Goal: Task Accomplishment & Management: Use online tool/utility

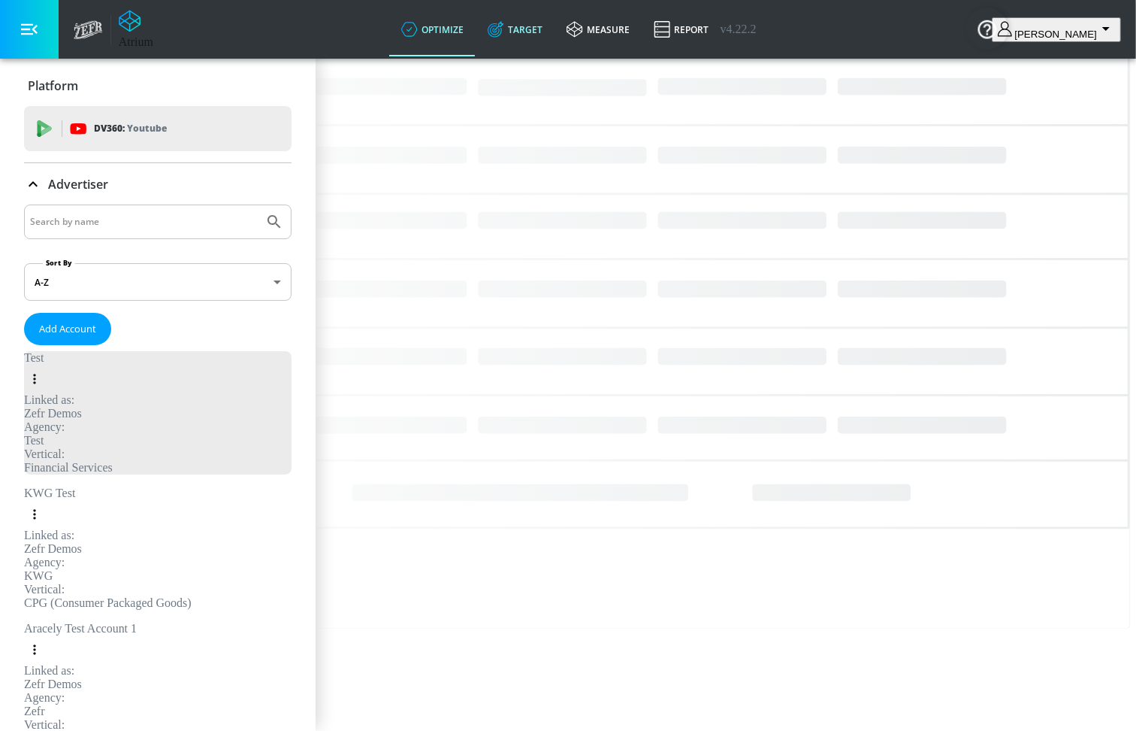
click at [555, 31] on link "Target" at bounding box center [515, 29] width 79 height 54
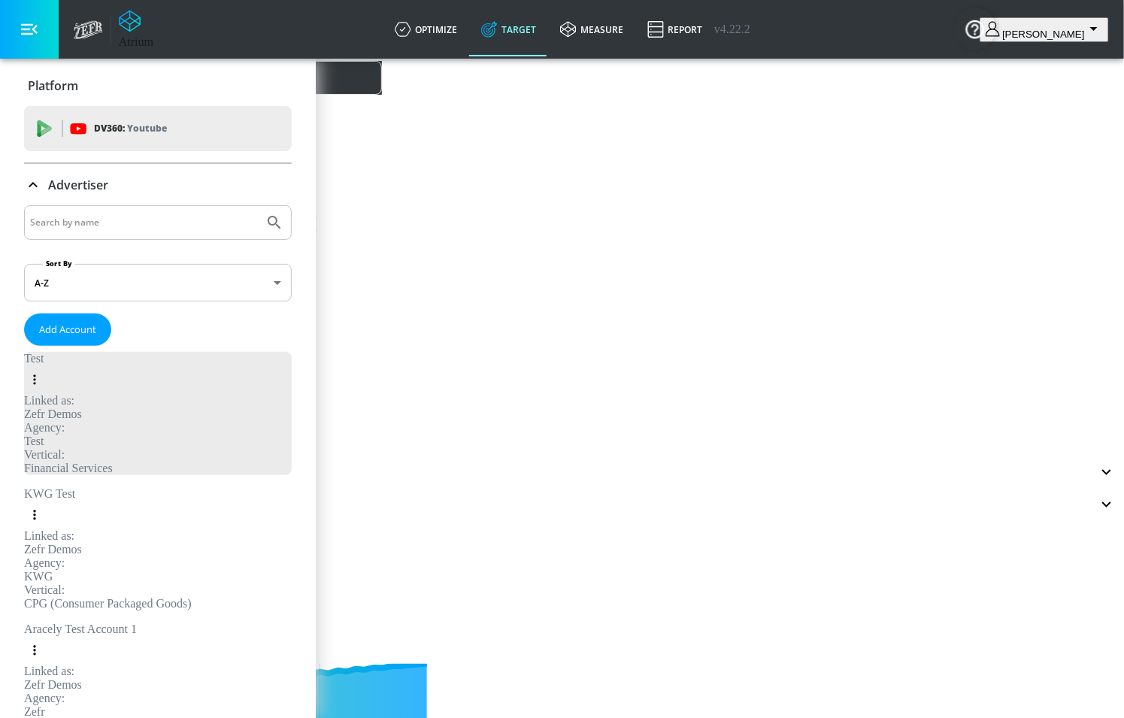
scroll to position [329, 0]
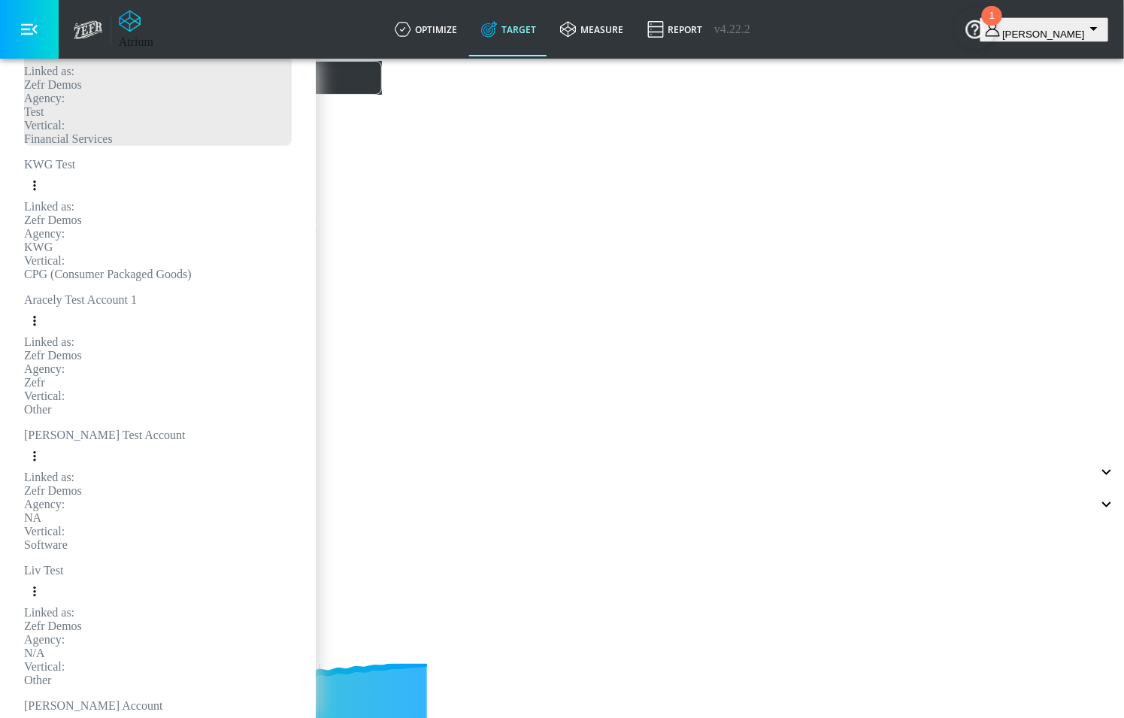
type input "0.6"
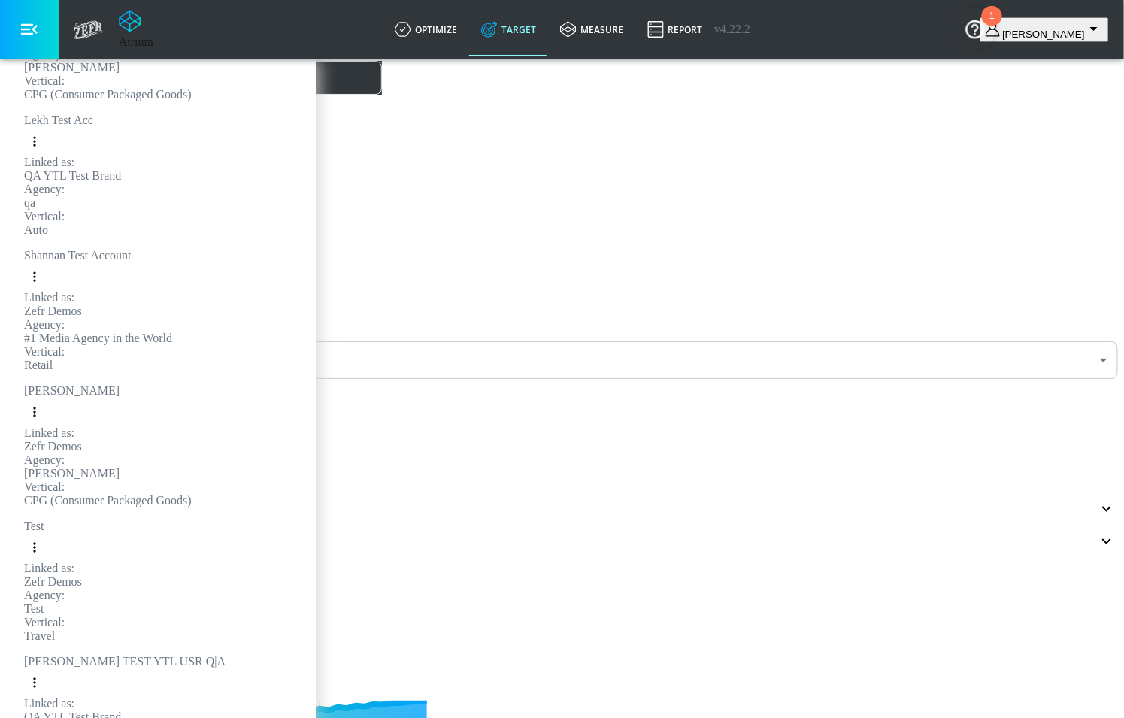
scroll to position [1611, 0]
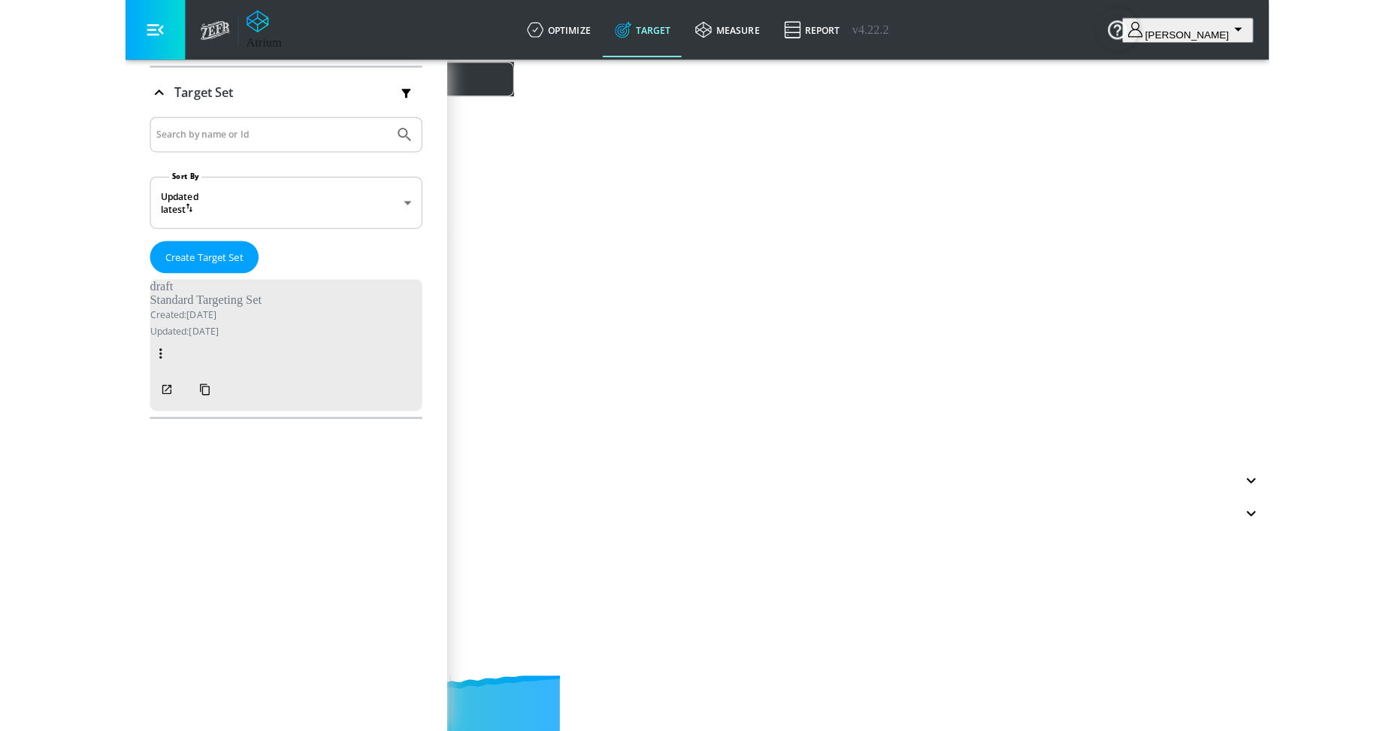
scroll to position [244, 0]
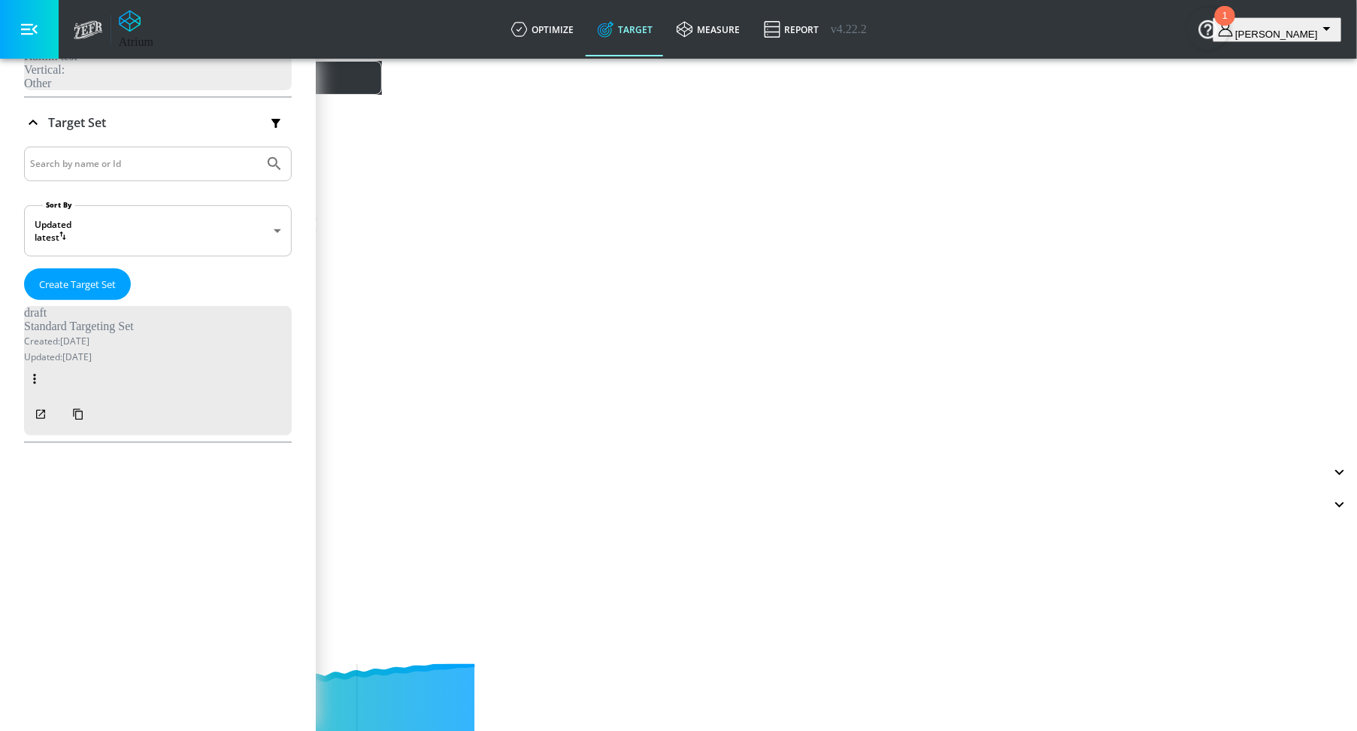
type input "0.6"
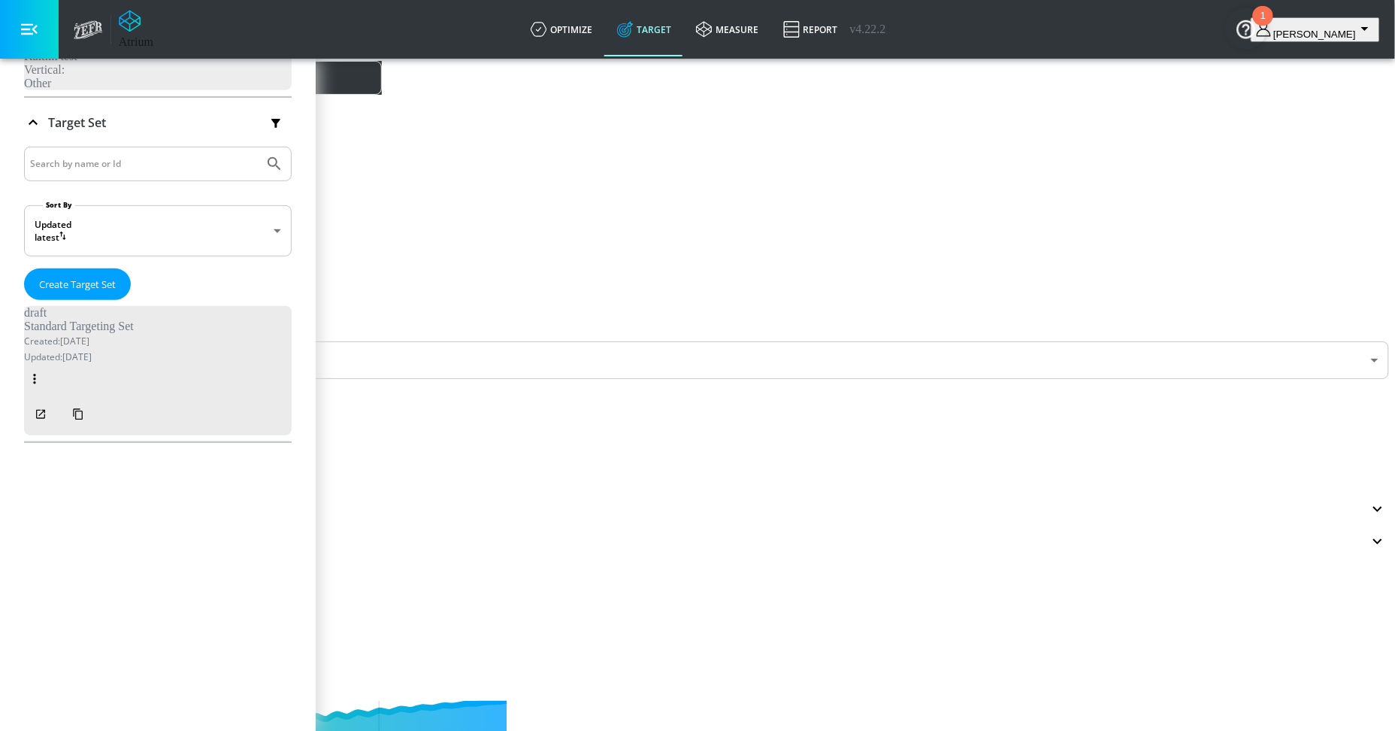
click at [292, 45] on span "Launch" at bounding box center [234, 27] width 114 height 36
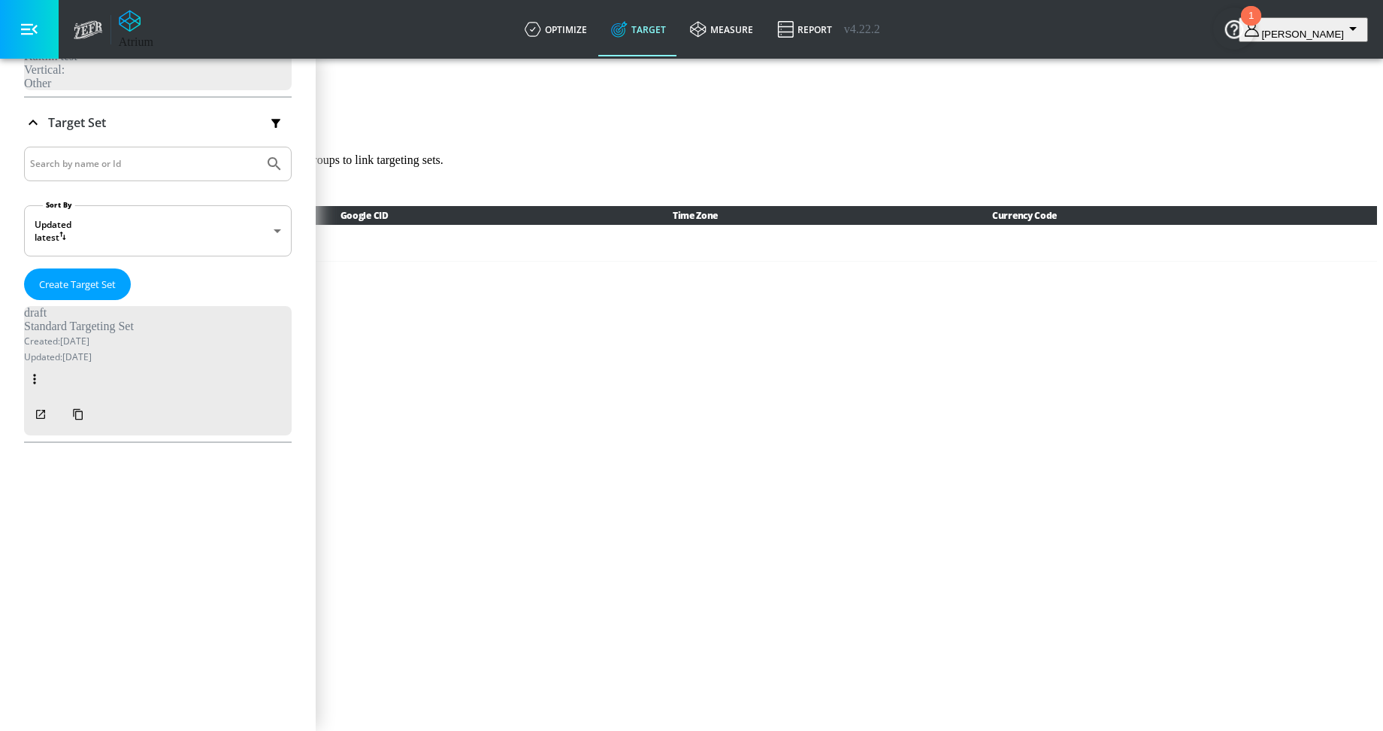
click at [135, 45] on span "Build" at bounding box center [78, 27] width 114 height 36
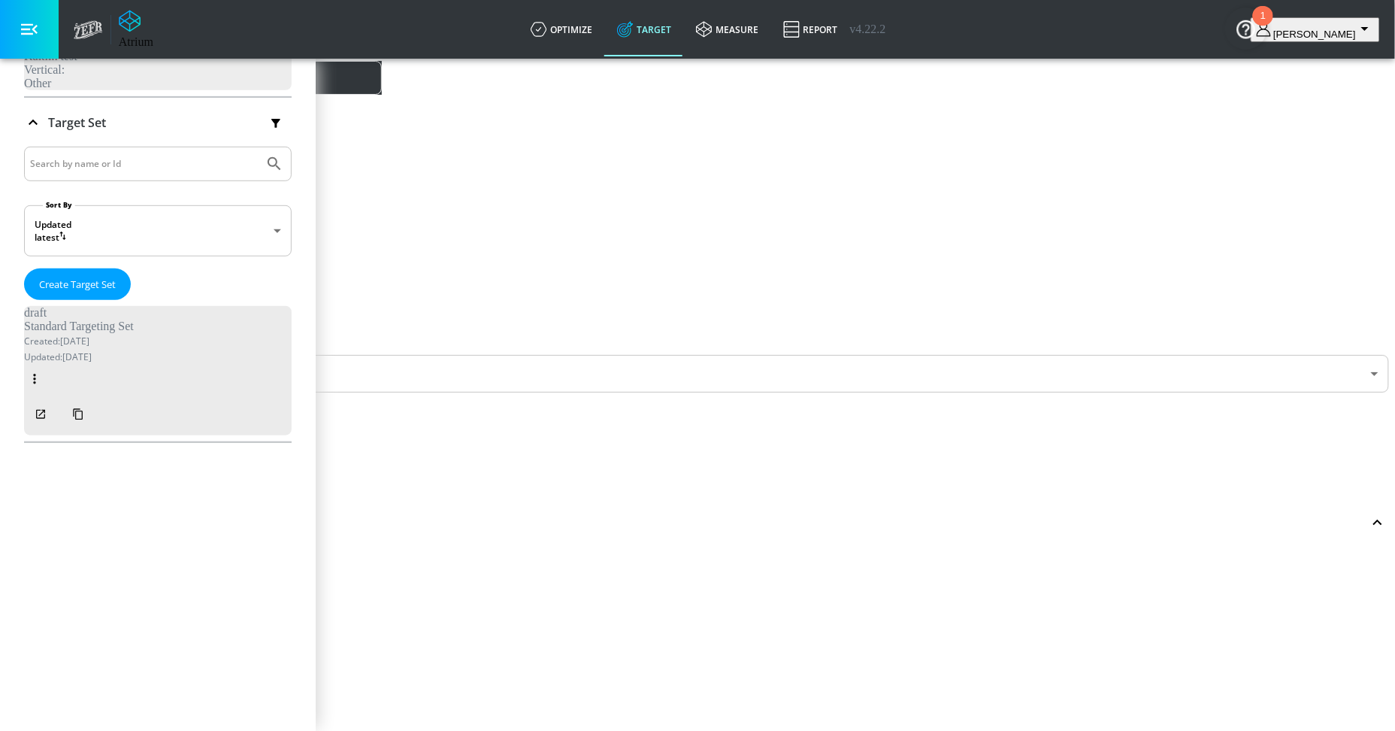
click at [143, 26] on link "Atrium" at bounding box center [136, 29] width 35 height 39
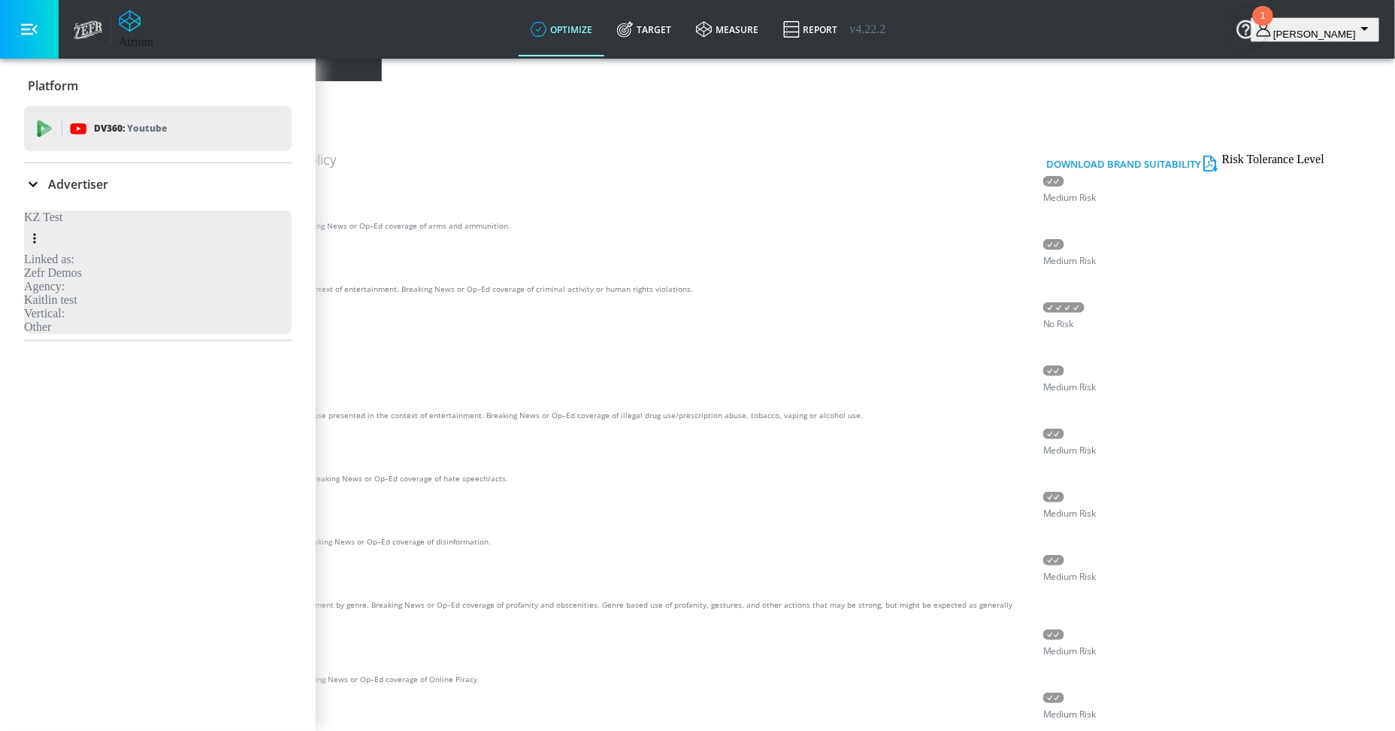
click at [468, 45] on span "Custom Concepts" at bounding box center [411, 27] width 114 height 36
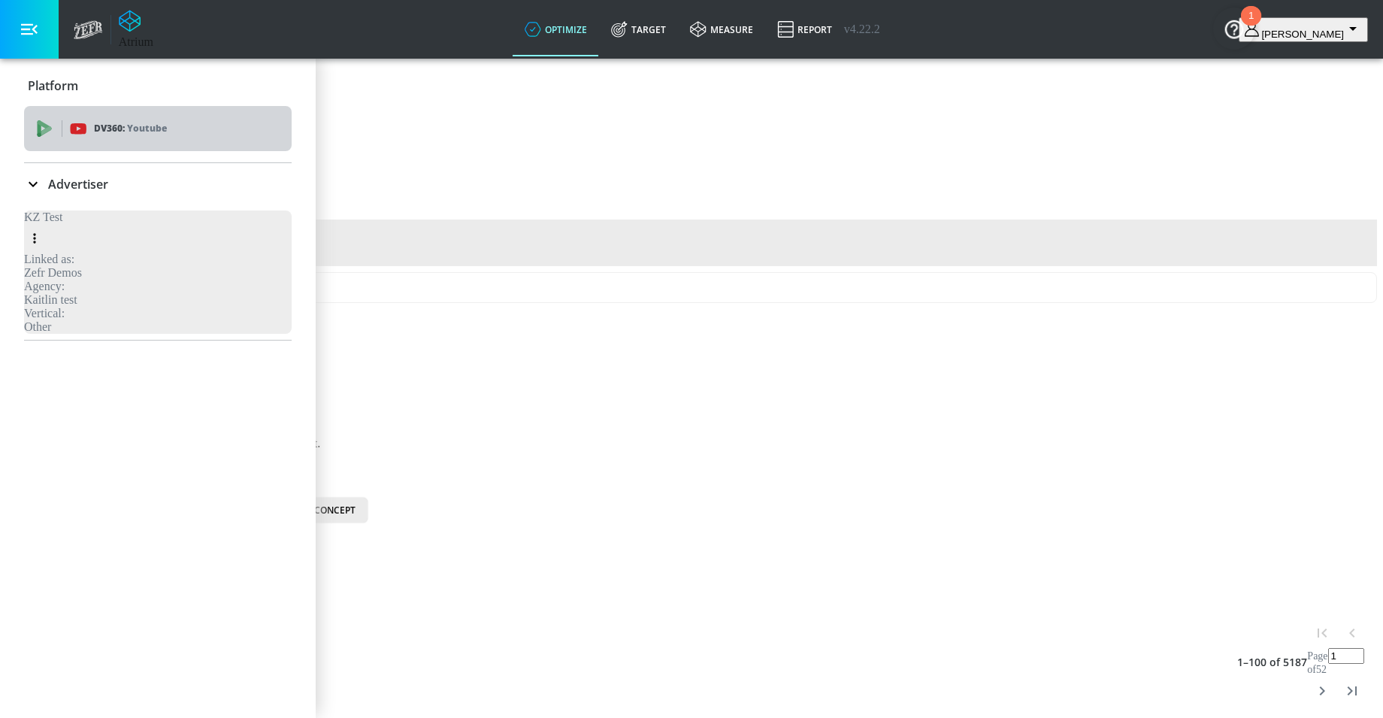
click at [124, 129] on p "DV360: Youtube" at bounding box center [130, 128] width 73 height 17
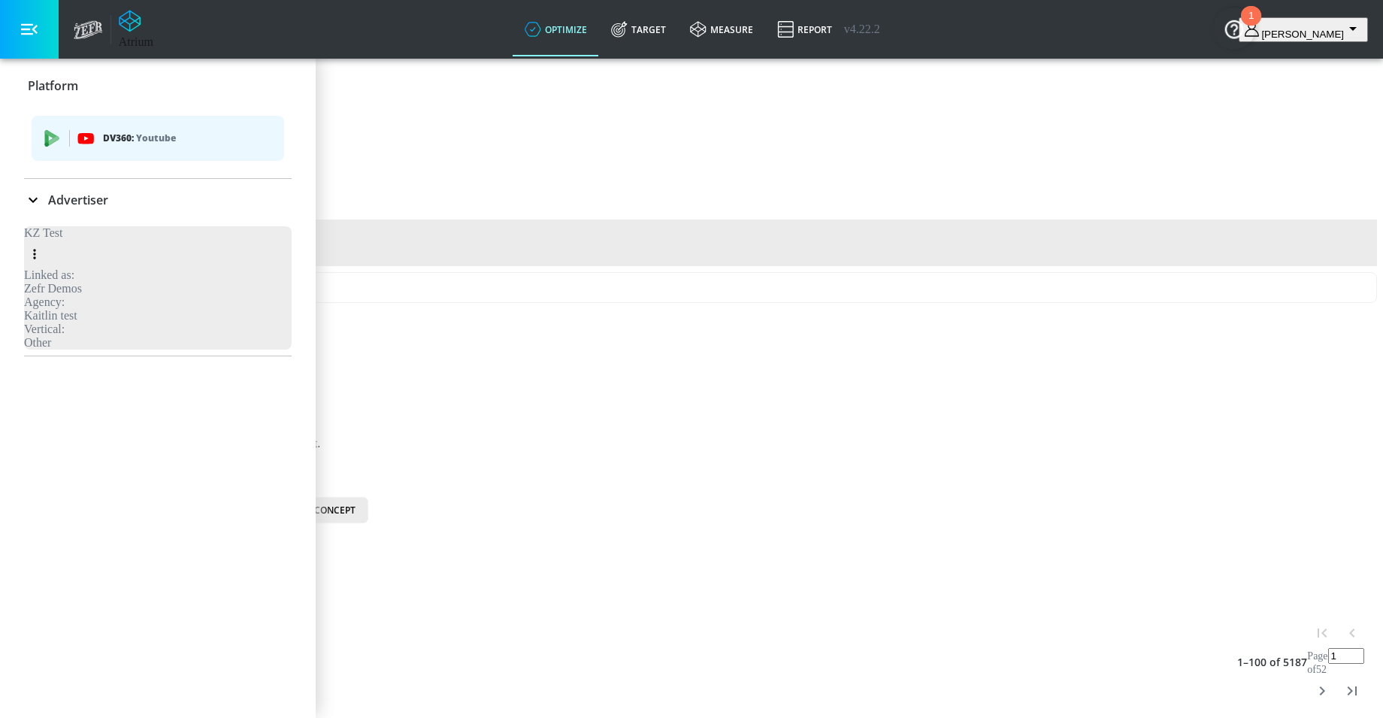
click at [103, 28] on div "Atrium" at bounding box center [113, 29] width 95 height 59
click at [88, 29] on icon at bounding box center [88, 29] width 29 height 19
